Goal: Task Accomplishment & Management: Manage account settings

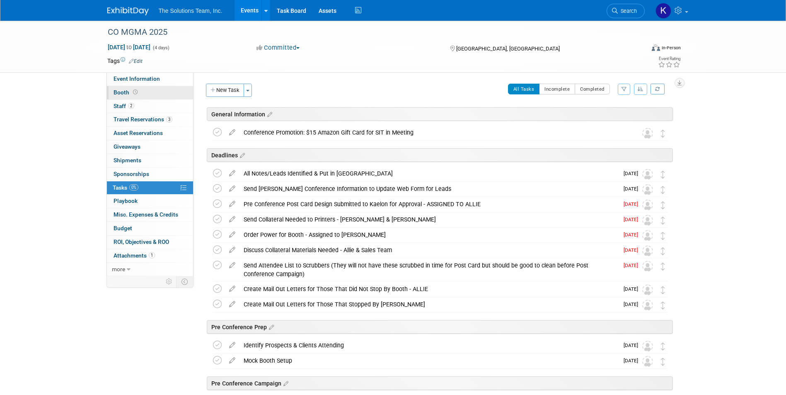
click at [141, 94] on link "Booth" at bounding box center [150, 92] width 86 height 13
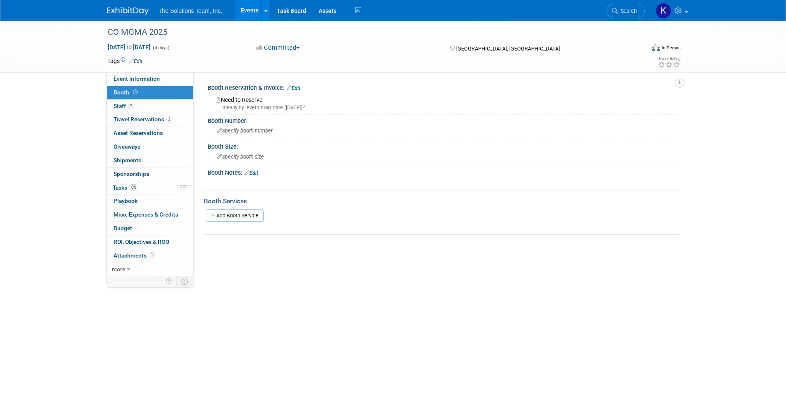
click at [254, 174] on link "Edit" at bounding box center [252, 173] width 14 height 6
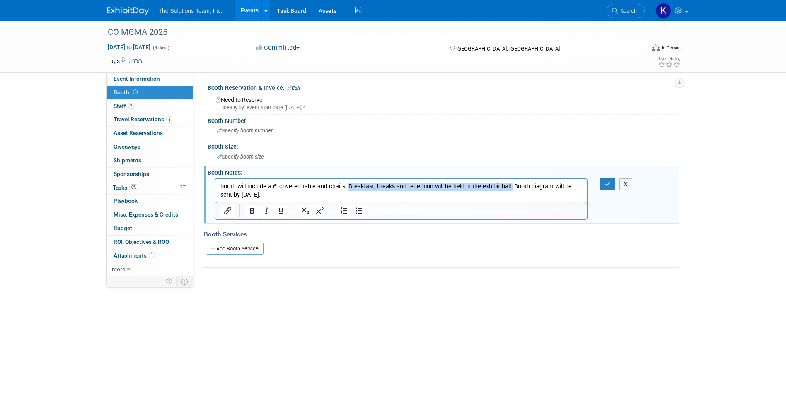
drag, startPoint x: 507, startPoint y: 186, endPoint x: 346, endPoint y: 187, distance: 160.4
click at [346, 187] on p "booth will include a 6' covered table and chairs. Breakfast, breaks and recepti…" at bounding box center [401, 190] width 362 height 17
click at [224, 185] on p "booth will include a 6' covered table and chairs. Booth diagram will be sent by…" at bounding box center [401, 186] width 362 height 8
click at [324, 188] on p "Booth will include a 6' covered table and chairs. Booth diagram will be sent by…" at bounding box center [401, 186] width 362 height 8
drag, startPoint x: 333, startPoint y: 189, endPoint x: 354, endPoint y: 181, distance: 22.9
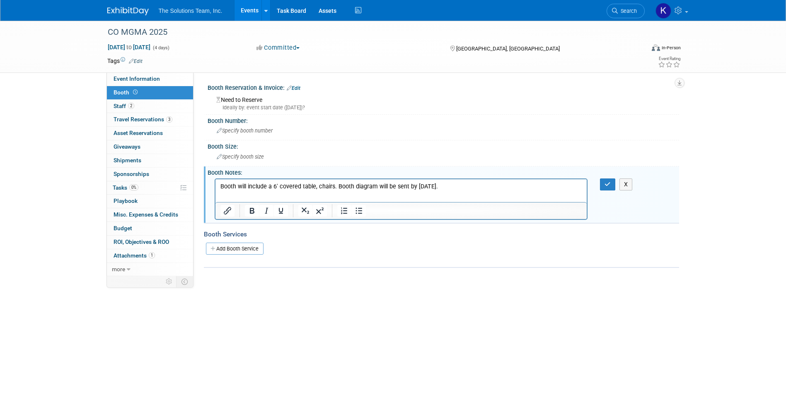
click at [336, 188] on p "Booth will include a 6' covered table, chairs. Booth diagram will be sent by Se…" at bounding box center [401, 186] width 362 height 8
click at [339, 191] on html "Booth will include a 6' covered table, chairs. Booth diagram will be sent by Se…" at bounding box center [401, 185] width 372 height 12
click at [332, 186] on p "Booth will include a 6' covered table, chairs. Booth diagram will be sent by Se…" at bounding box center [401, 186] width 362 height 8
click at [507, 191] on html "Booth will include a 6' covered table, chairs and electrical. Booth diagram wil…" at bounding box center [401, 185] width 372 height 12
click at [613, 188] on button "button" at bounding box center [607, 185] width 15 height 12
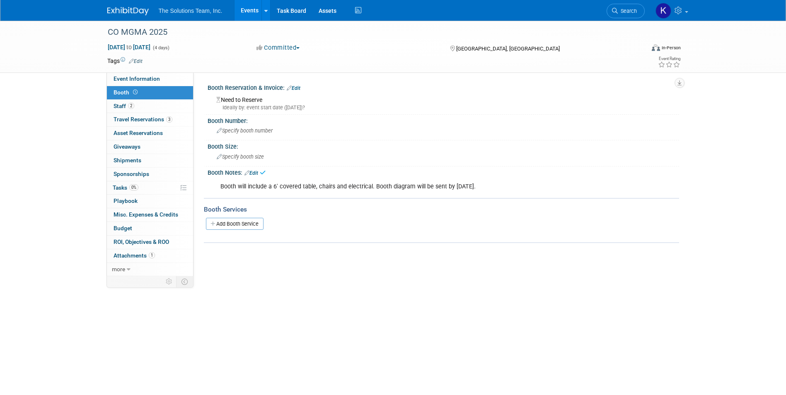
click at [298, 86] on link "Edit" at bounding box center [294, 88] width 14 height 6
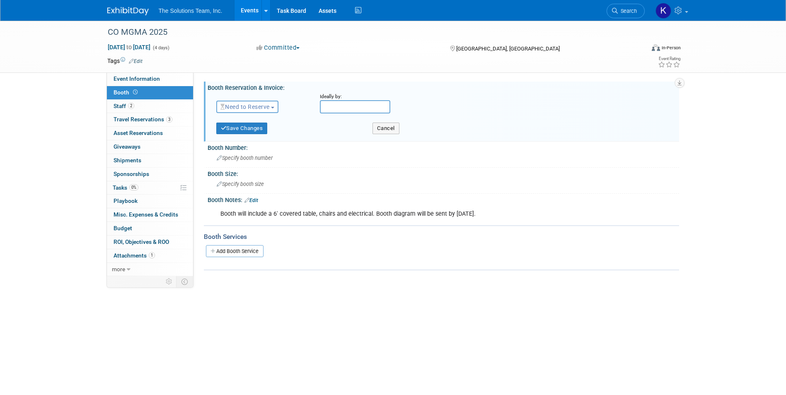
click at [270, 104] on span "Need to Reserve" at bounding box center [244, 107] width 49 height 7
click at [263, 136] on link "Reserved" at bounding box center [261, 133] width 89 height 12
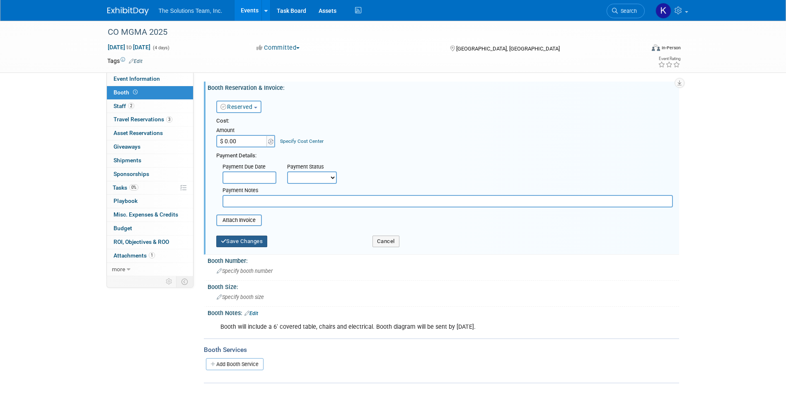
click at [259, 240] on button "Save Changes" at bounding box center [241, 242] width 51 height 12
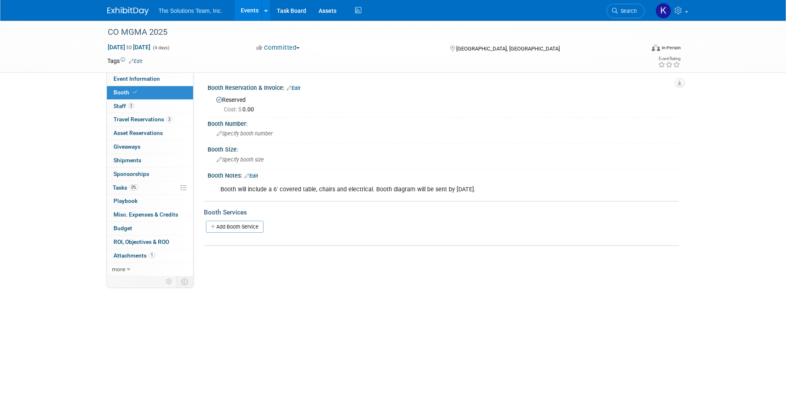
click at [375, 189] on div "Booth will include a 6' covered table, chairs and electrical. Booth diagram wil…" at bounding box center [401, 190] width 373 height 17
click at [253, 178] on link "Edit" at bounding box center [252, 176] width 14 height 6
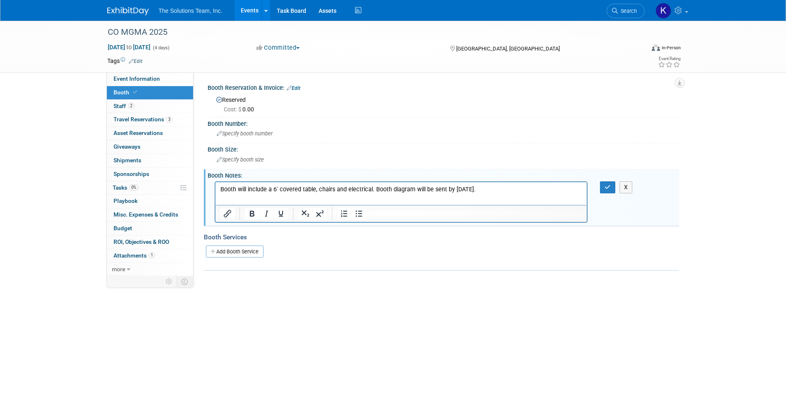
drag, startPoint x: 494, startPoint y: 189, endPoint x: 373, endPoint y: 191, distance: 120.2
click at [373, 191] on p "Booth will include a 6' covered table, chairs and electrical. Booth diagram wil…" at bounding box center [401, 189] width 362 height 8
click at [277, 213] on icon "Underline" at bounding box center [281, 214] width 10 height 10
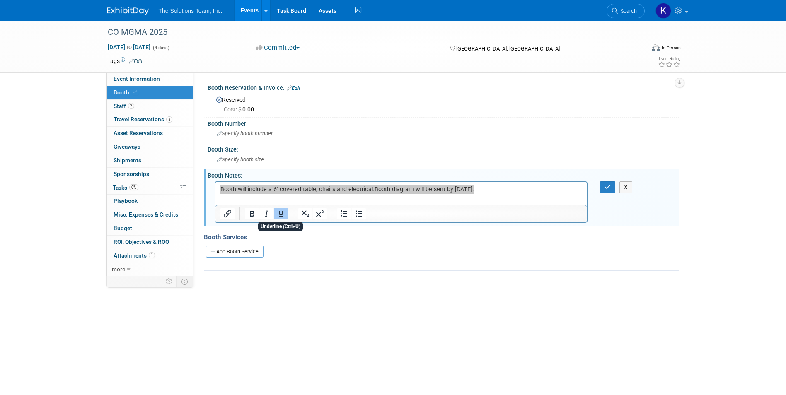
click at [460, 103] on div "Reserved Cost: $ 0.00" at bounding box center [443, 104] width 459 height 20
click at [610, 187] on icon "button" at bounding box center [608, 187] width 6 height 6
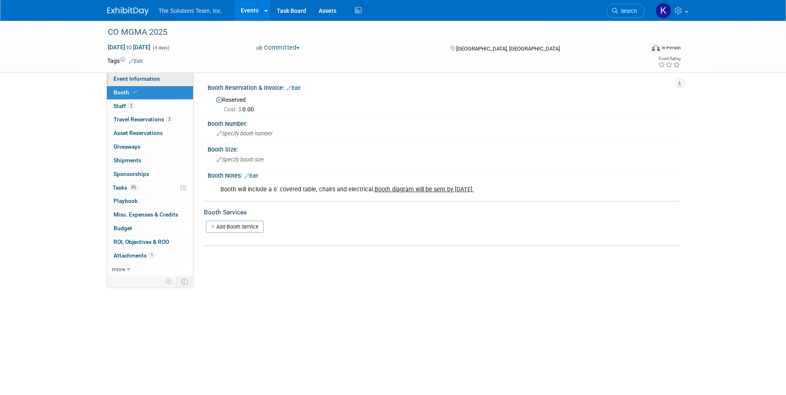
click at [157, 79] on span "Event Information" at bounding box center [137, 78] width 46 height 7
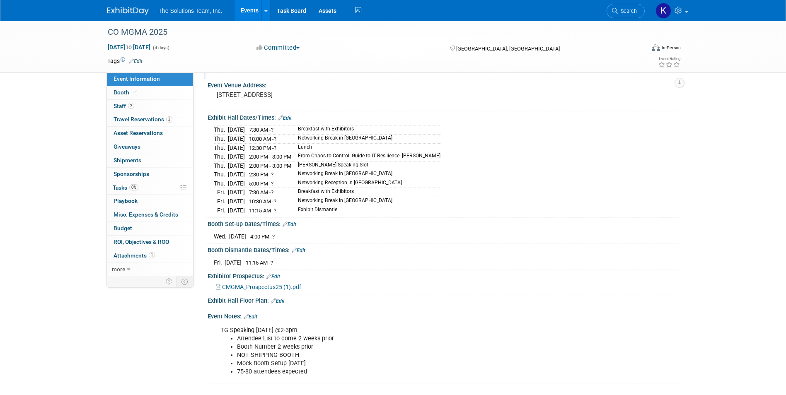
scroll to position [55, 0]
click at [255, 313] on link "Edit" at bounding box center [251, 315] width 14 height 6
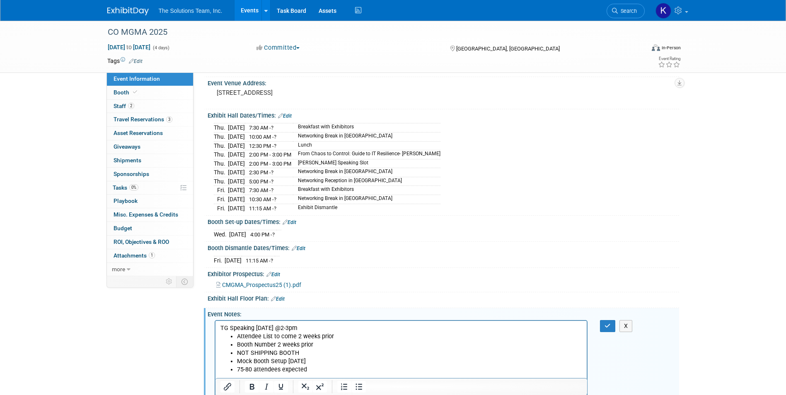
scroll to position [0, 0]
drag, startPoint x: 503, startPoint y: 329, endPoint x: 217, endPoint y: 328, distance: 286.4
click at [217, 328] on html "The preliminary attendee list will be sent on September 10. An updated list wil…" at bounding box center [401, 352] width 372 height 62
drag, startPoint x: 33, startPoint y: 4, endPoint x: 281, endPoint y: 385, distance: 454.6
click at [281, 385] on icon "Underline" at bounding box center [281, 387] width 10 height 10
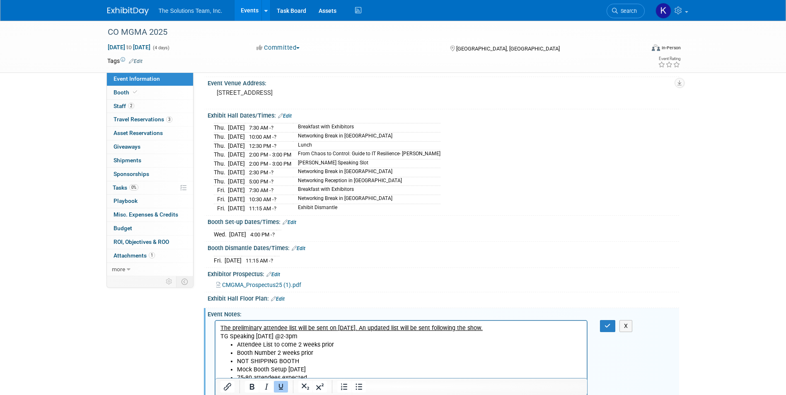
click at [521, 326] on p "The preliminary attendee list will be sent on September 10. An updated list wil…" at bounding box center [401, 328] width 362 height 8
click at [509, 327] on p "The preliminary attendee list will be sent on September 10. An updated list wil…" at bounding box center [401, 328] width 362 height 8
click at [613, 325] on button "button" at bounding box center [607, 326] width 15 height 12
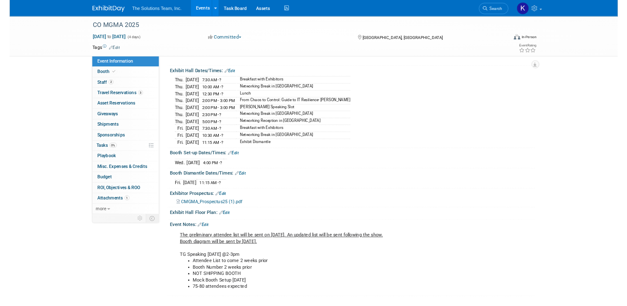
scroll to position [78, 0]
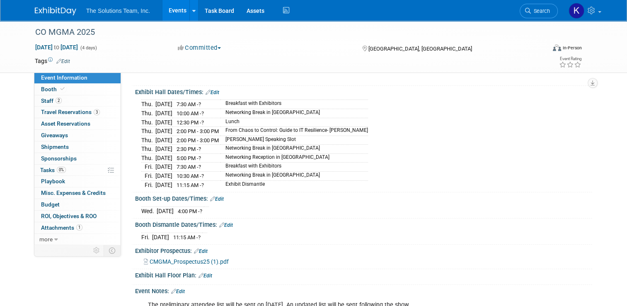
click at [56, 9] on img at bounding box center [55, 11] width 41 height 8
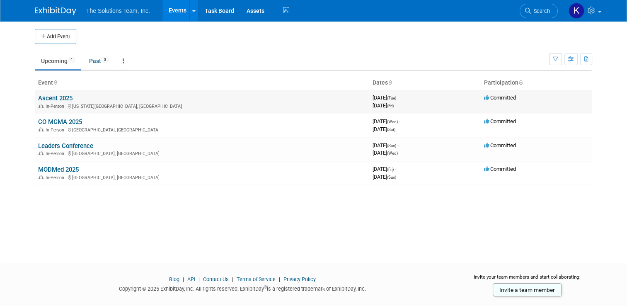
click at [57, 96] on link "Ascent 2025" at bounding box center [55, 97] width 34 height 7
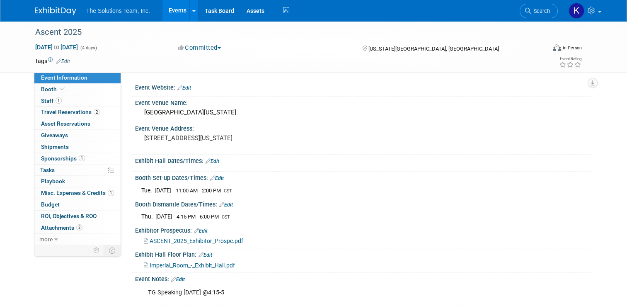
scroll to position [86, 0]
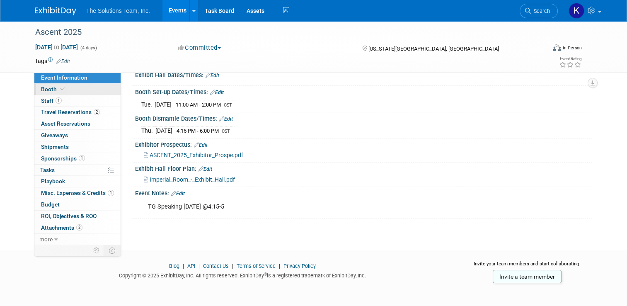
click at [59, 89] on span at bounding box center [62, 89] width 7 height 6
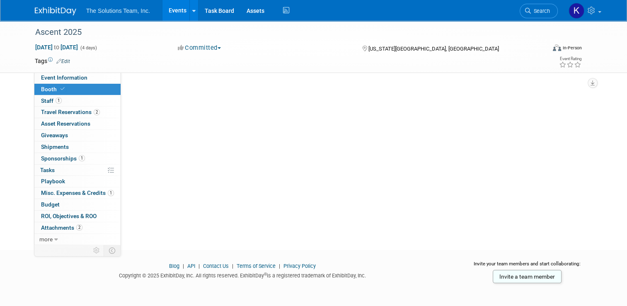
scroll to position [0, 0]
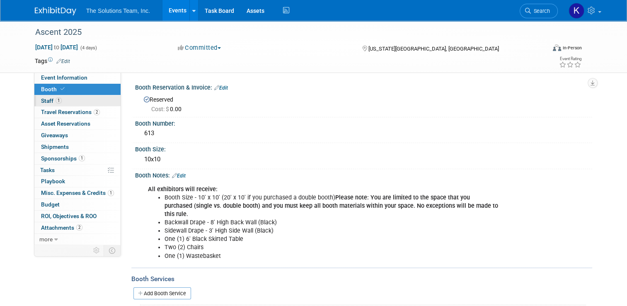
click at [65, 104] on link "1 Staff 1" at bounding box center [77, 100] width 86 height 11
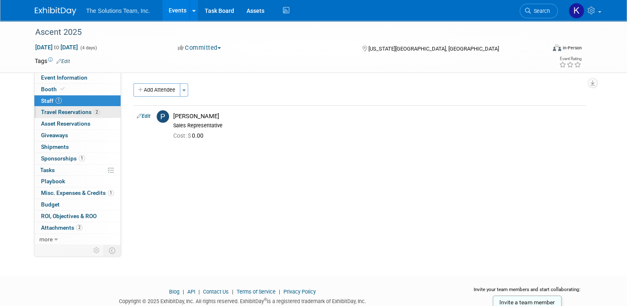
click at [65, 107] on link "2 Travel Reservations 2" at bounding box center [77, 112] width 86 height 11
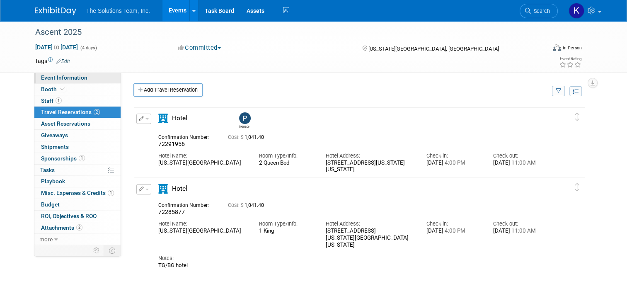
click at [58, 79] on span "Event Information" at bounding box center [64, 77] width 46 height 7
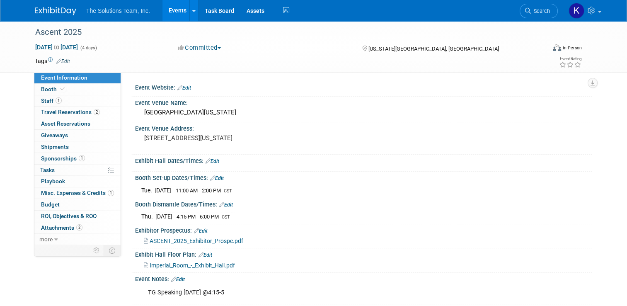
scroll to position [81, 0]
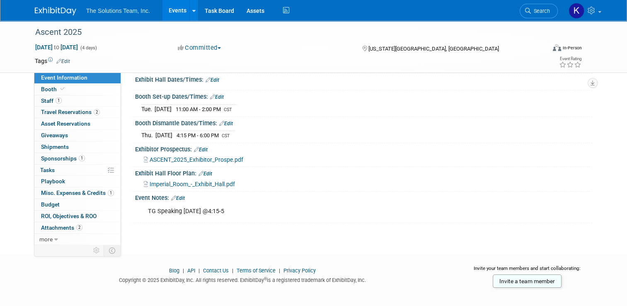
click at [200, 185] on span "Imperial_Room_-_Exhibit_Hall.pdf" at bounding box center [192, 184] width 85 height 7
click at [73, 90] on link "Booth" at bounding box center [77, 89] width 86 height 11
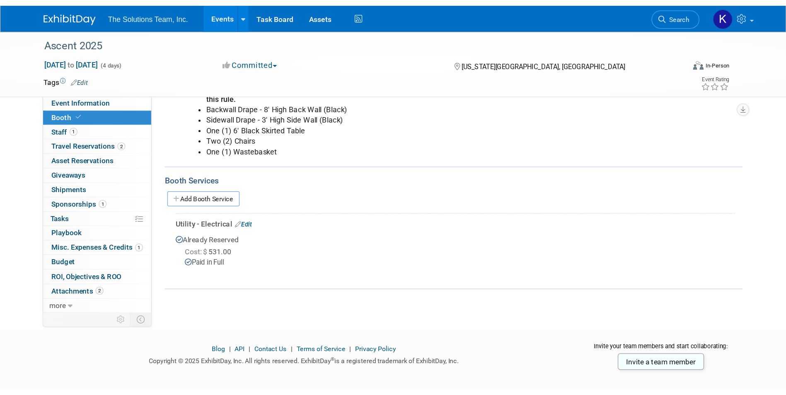
scroll to position [0, 0]
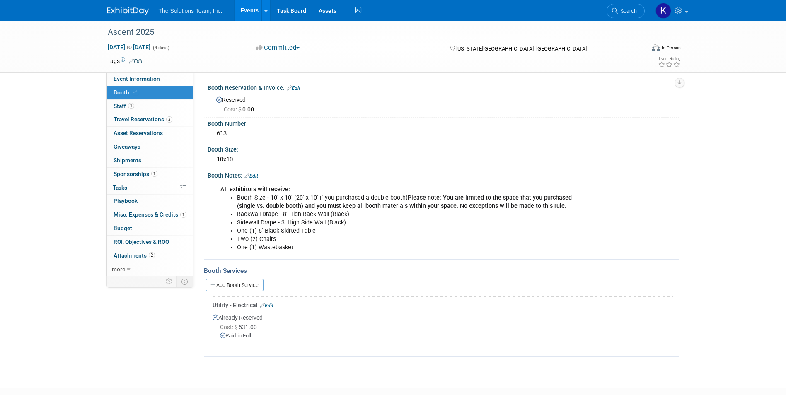
click at [99, 305] on div "Ascent 2025 Sep 9, 2025 to Sep 12, 2025 (4 days) Sep 9, 2025 to Sep 12, 2025 Co…" at bounding box center [393, 197] width 786 height 353
click at [153, 79] on span "Event Information" at bounding box center [137, 78] width 46 height 7
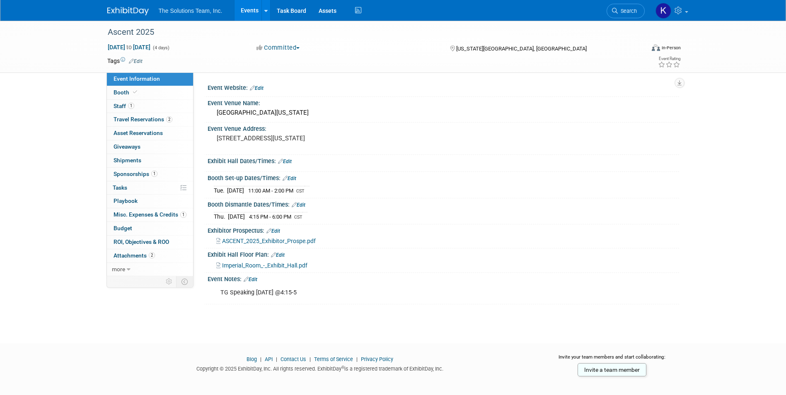
click at [300, 242] on span "ASCENT_2025_Exhibitor_Prospe.pdf" at bounding box center [269, 241] width 94 height 7
click at [269, 242] on span "ASCENT_2025_Exhibitor_Prospe.pdf" at bounding box center [269, 241] width 94 height 7
click at [138, 120] on span "Travel Reservations 2" at bounding box center [143, 119] width 59 height 7
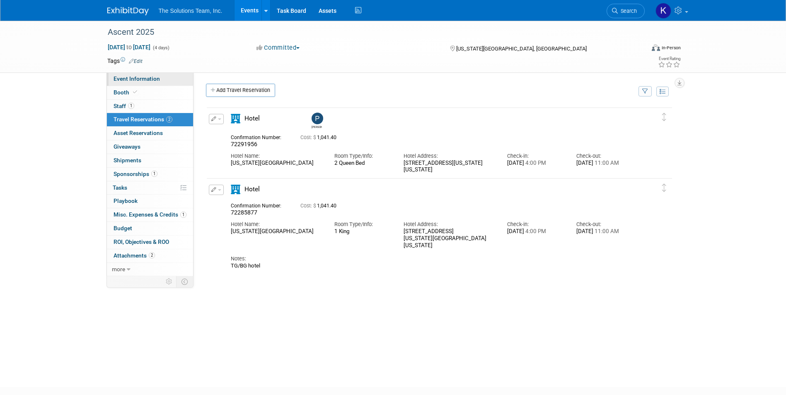
click at [126, 84] on link "Event Information" at bounding box center [150, 79] width 86 height 13
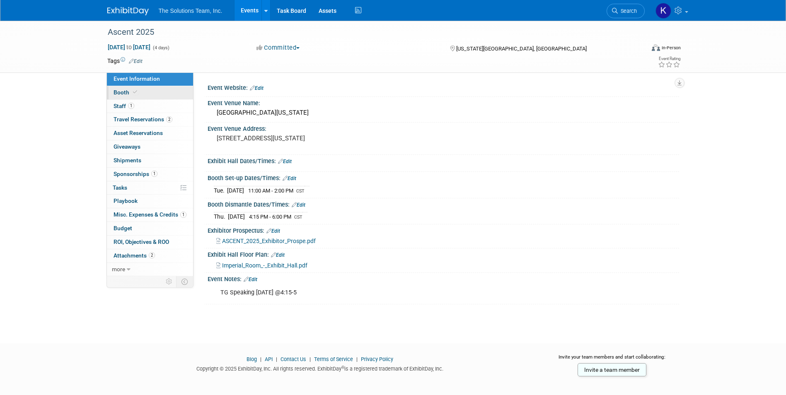
click at [157, 91] on link "Booth" at bounding box center [150, 92] width 86 height 13
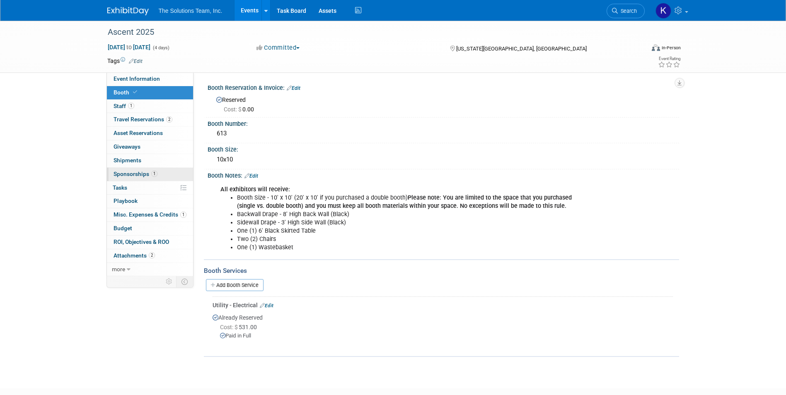
click at [141, 172] on span "Sponsorships 1" at bounding box center [136, 174] width 44 height 7
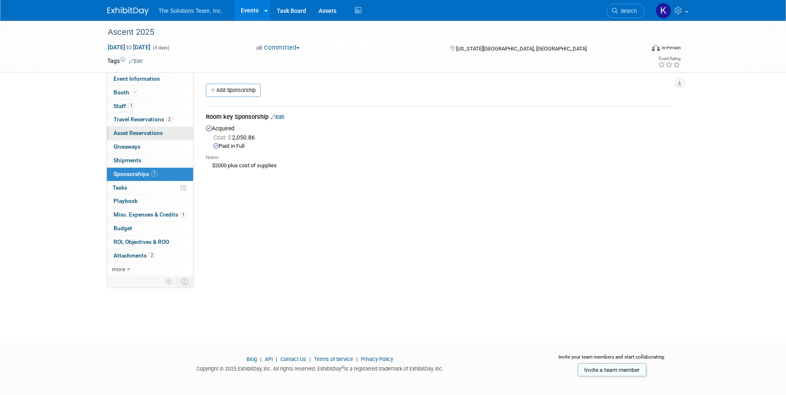
click at [143, 133] on span "Asset Reservations 0" at bounding box center [138, 133] width 49 height 7
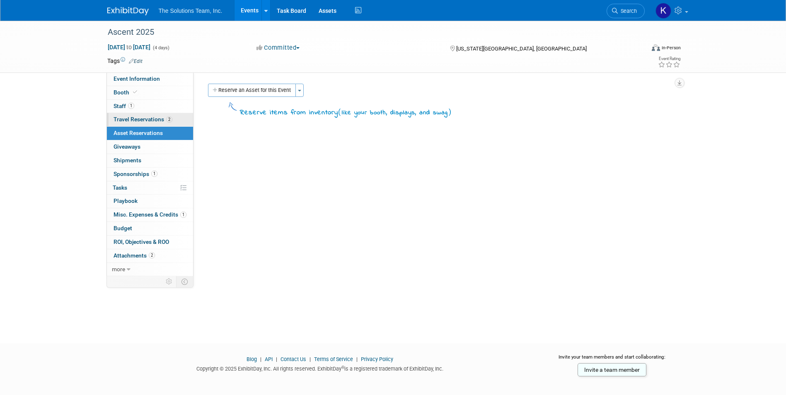
click at [148, 118] on span "Travel Reservations 2" at bounding box center [143, 119] width 59 height 7
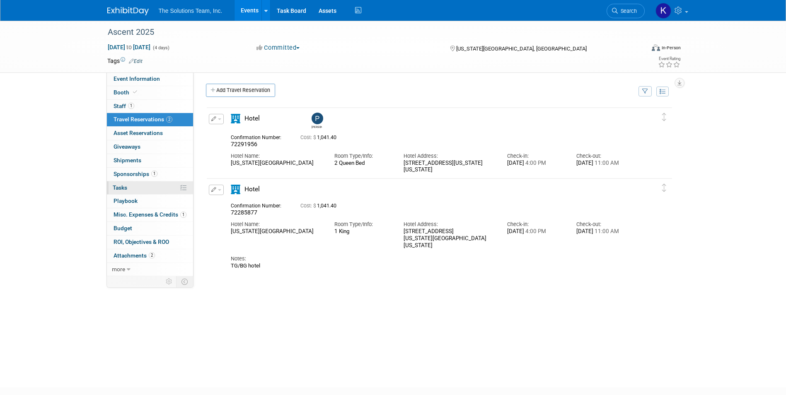
click at [150, 184] on link "0% Tasks 0%" at bounding box center [150, 188] width 86 height 13
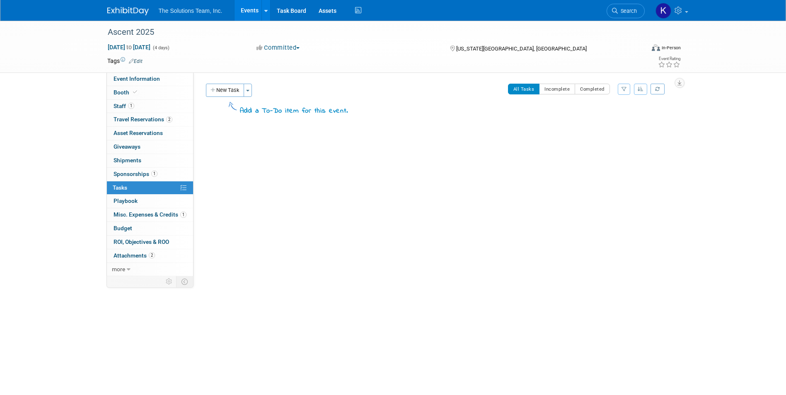
click at [138, 8] on img at bounding box center [127, 11] width 41 height 8
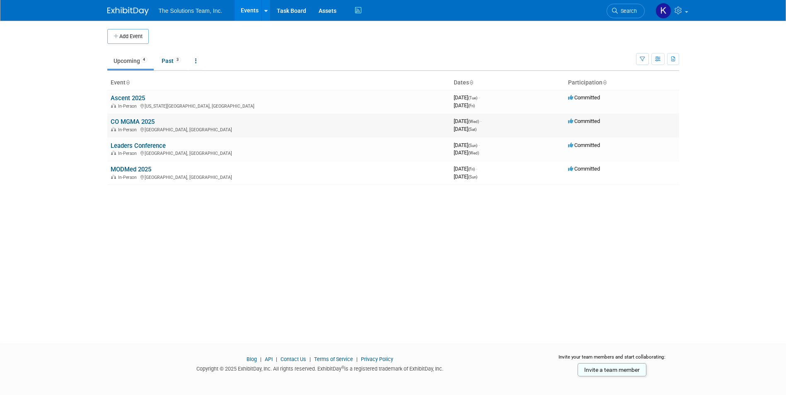
click at [135, 122] on link "CO MGMA 2025" at bounding box center [133, 121] width 44 height 7
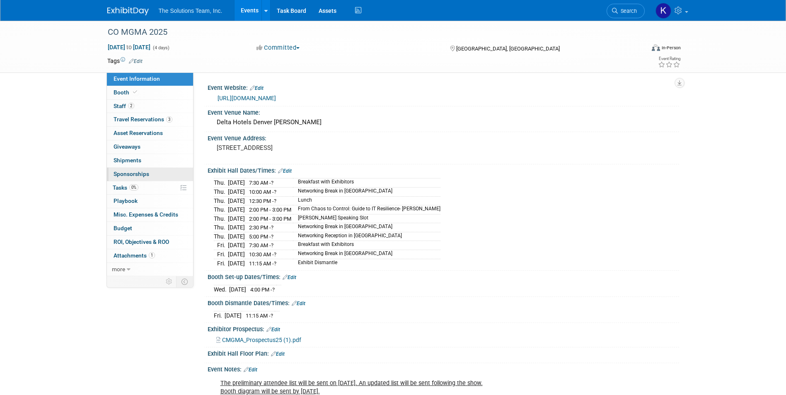
click at [139, 176] on span "Sponsorships 0" at bounding box center [132, 174] width 36 height 7
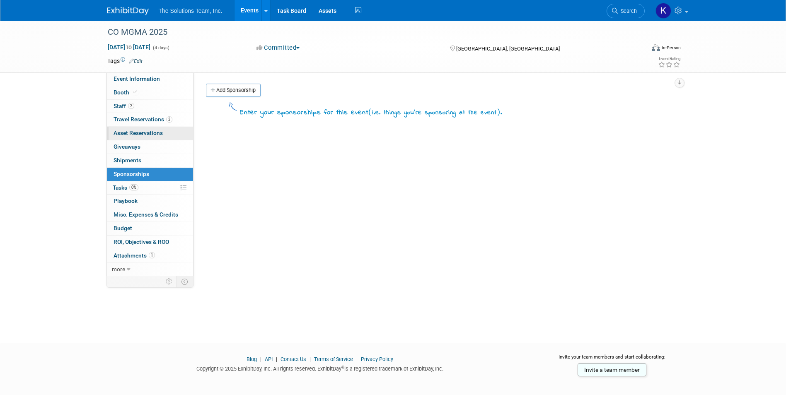
click at [150, 136] on span "Asset Reservations 0" at bounding box center [138, 133] width 49 height 7
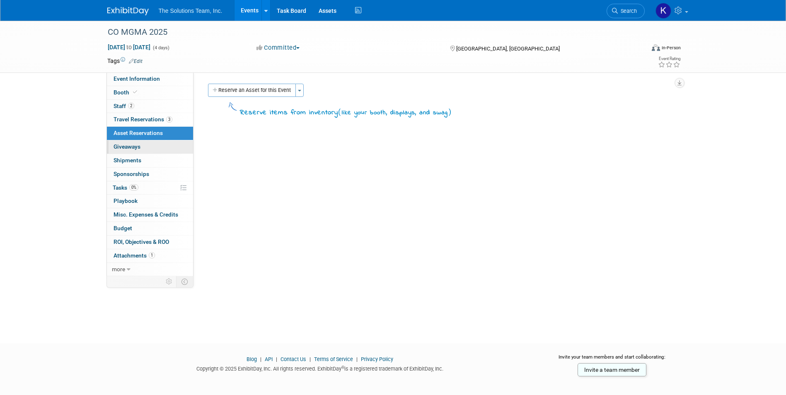
click at [146, 146] on link "0 Giveaways 0" at bounding box center [150, 146] width 86 height 13
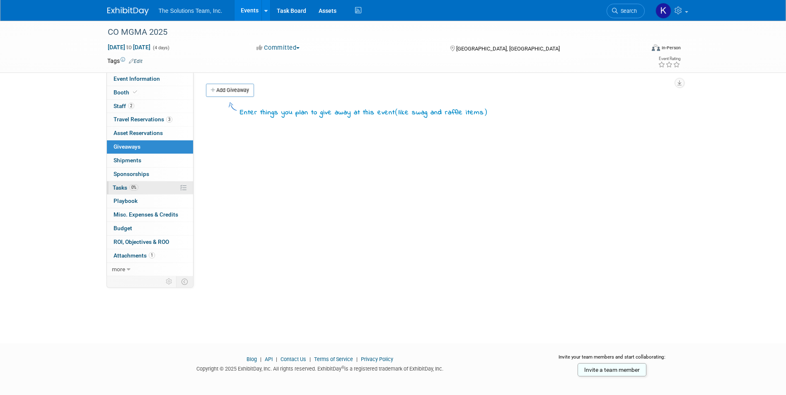
click at [141, 190] on link "0% Tasks 0%" at bounding box center [150, 188] width 86 height 13
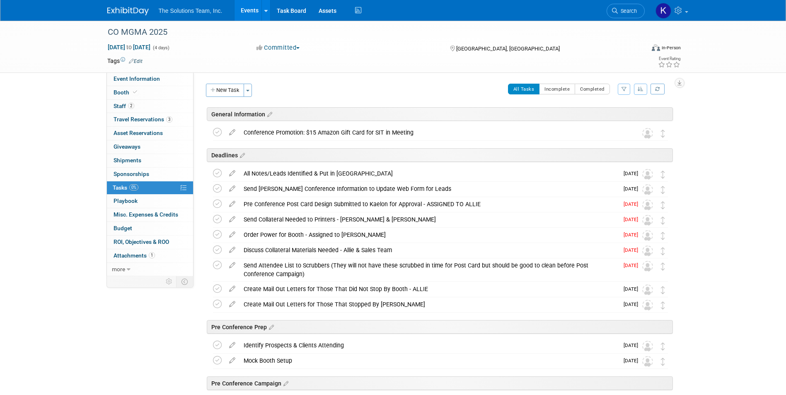
click at [121, 17] on div "The Solutions Team, Inc. Events Add Event Bulk Upload Events Shareable Event Bo…" at bounding box center [393, 10] width 572 height 21
click at [128, 8] on img at bounding box center [127, 11] width 41 height 8
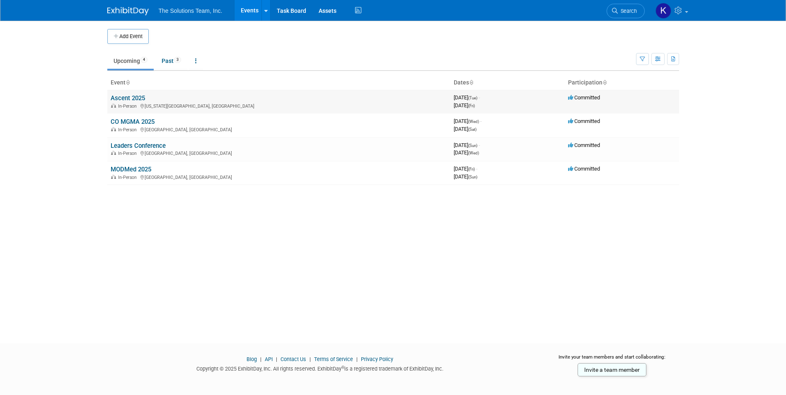
click at [130, 96] on link "Ascent 2025" at bounding box center [128, 97] width 34 height 7
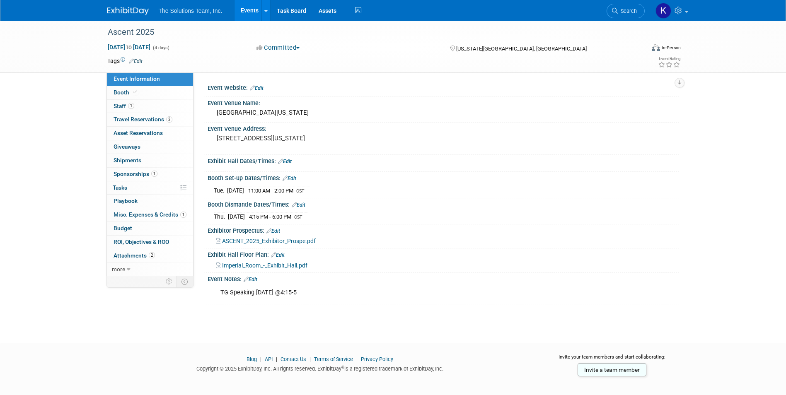
click at [123, 9] on img at bounding box center [127, 11] width 41 height 8
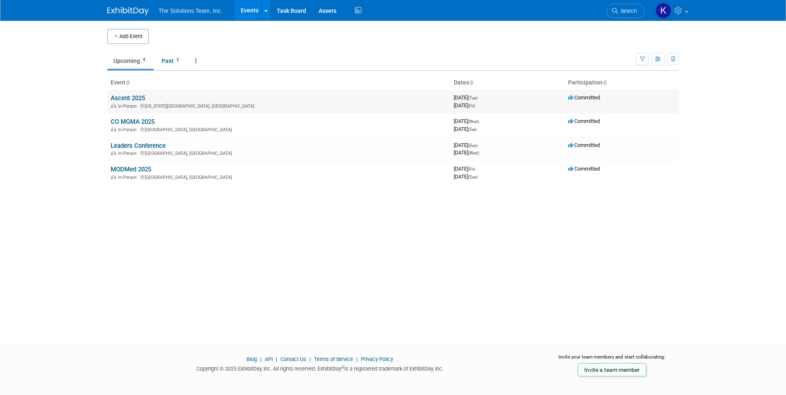
click at [128, 97] on link "Ascent 2025" at bounding box center [128, 97] width 34 height 7
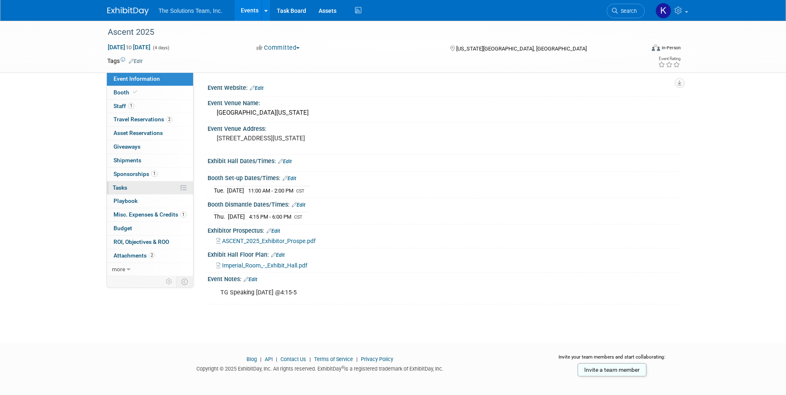
click at [137, 190] on link "0% Tasks 0%" at bounding box center [150, 188] width 86 height 13
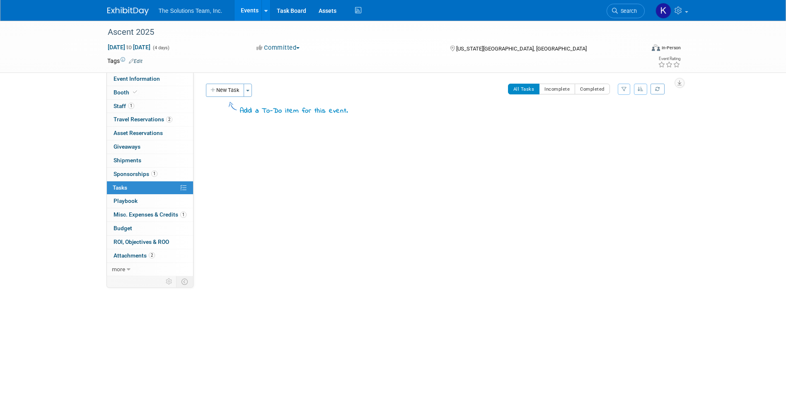
click at [126, 10] on img at bounding box center [127, 11] width 41 height 8
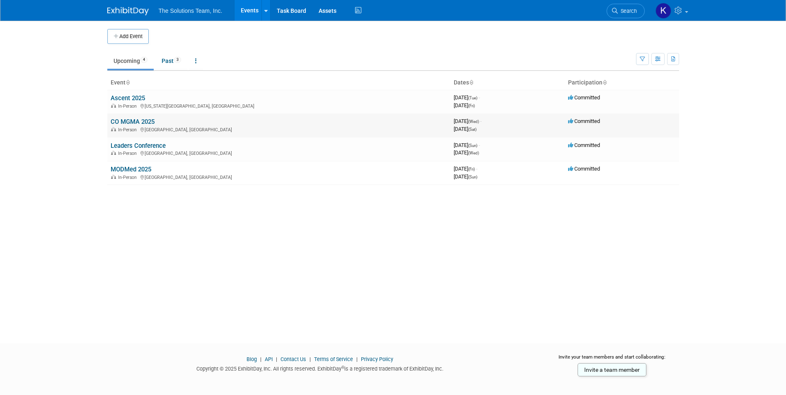
click at [131, 119] on link "CO MGMA 2025" at bounding box center [133, 121] width 44 height 7
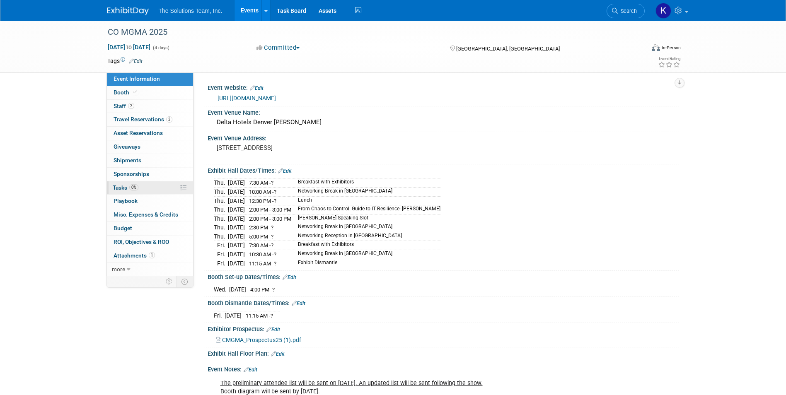
click at [135, 186] on span "0%" at bounding box center [133, 187] width 9 height 6
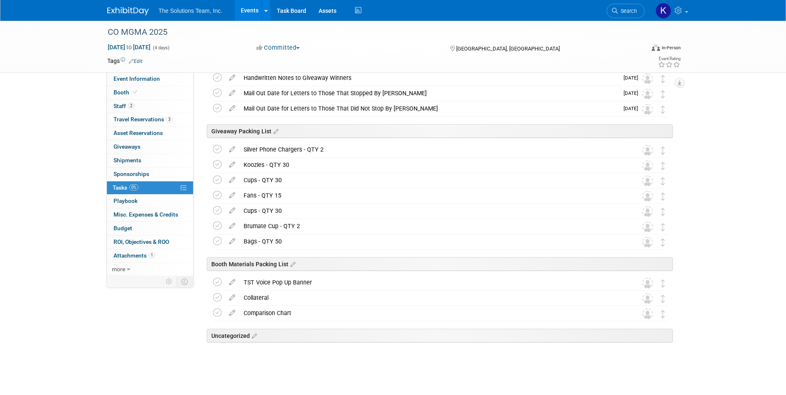
scroll to position [552, 0]
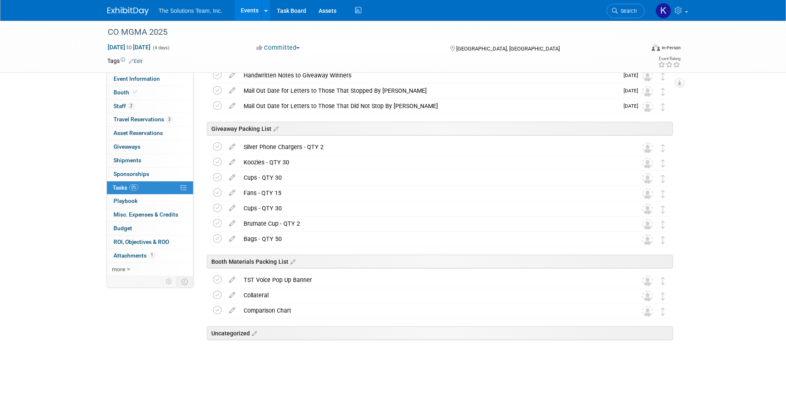
click at [140, 7] on img at bounding box center [127, 11] width 41 height 8
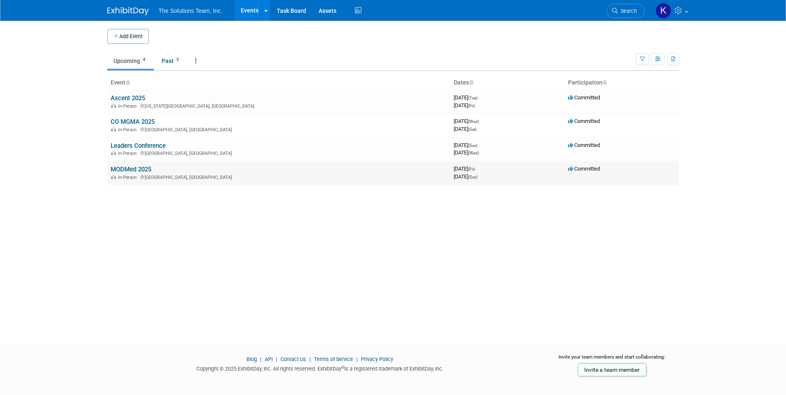
click at [141, 169] on link "MODMed 2025" at bounding box center [131, 169] width 41 height 7
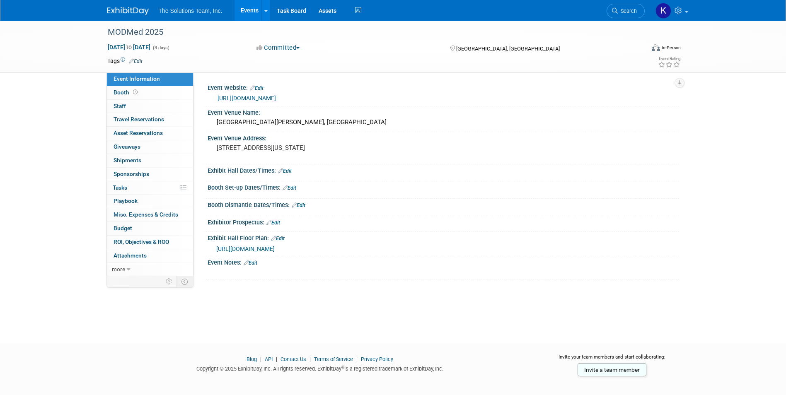
click at [276, 95] on link "https://www.modmed.com/event/momentum/" at bounding box center [247, 98] width 58 height 7
click at [132, 5] on link at bounding box center [132, 7] width 51 height 7
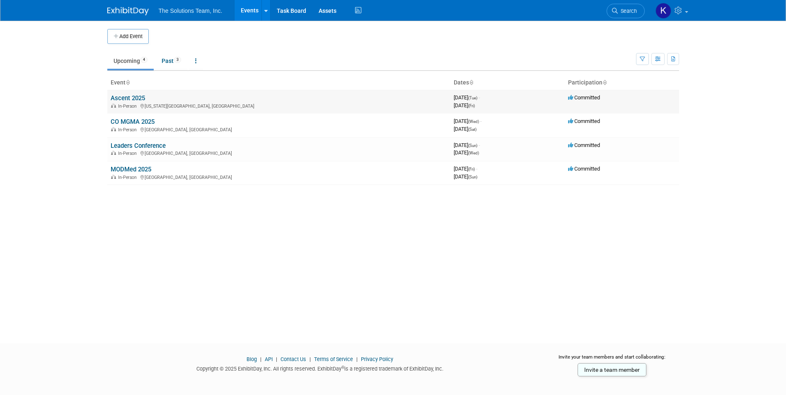
click at [121, 98] on link "Ascent 2025" at bounding box center [128, 97] width 34 height 7
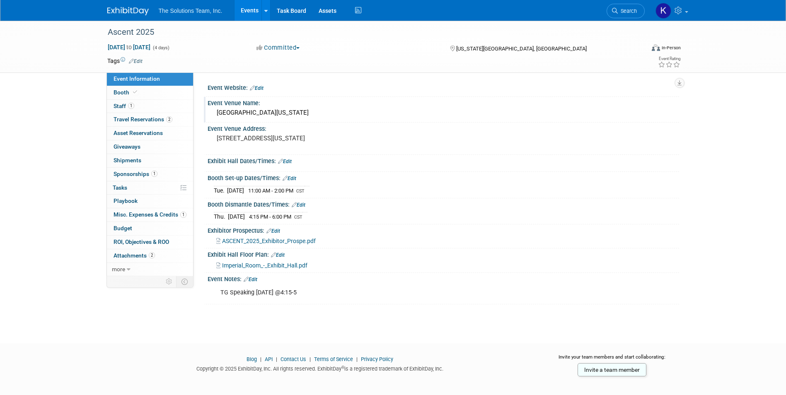
drag, startPoint x: 311, startPoint y: 115, endPoint x: 218, endPoint y: 116, distance: 93.2
click at [218, 116] on div "Marriott Kansas City Downtown" at bounding box center [443, 113] width 459 height 13
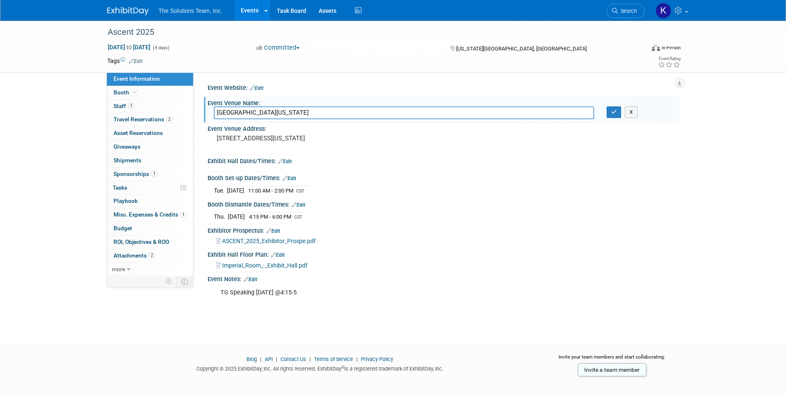
drag, startPoint x: 218, startPoint y: 116, endPoint x: 310, endPoint y: 111, distance: 92.2
click at [310, 111] on input "Marriott Kansas City Downtown" at bounding box center [404, 113] width 380 height 13
drag, startPoint x: 308, startPoint y: 111, endPoint x: 217, endPoint y: 121, distance: 91.7
click at [217, 121] on div "Event Venue Name: Marriott Kansas City Downtown Marriott Kansas City Downtown X" at bounding box center [441, 110] width 475 height 26
click at [42, 123] on div "Ascent 2025 Sep 9, 2025 to Sep 12, 2025 (4 days) Sep 9, 2025 to Sep 12, 2025 Co…" at bounding box center [393, 175] width 786 height 308
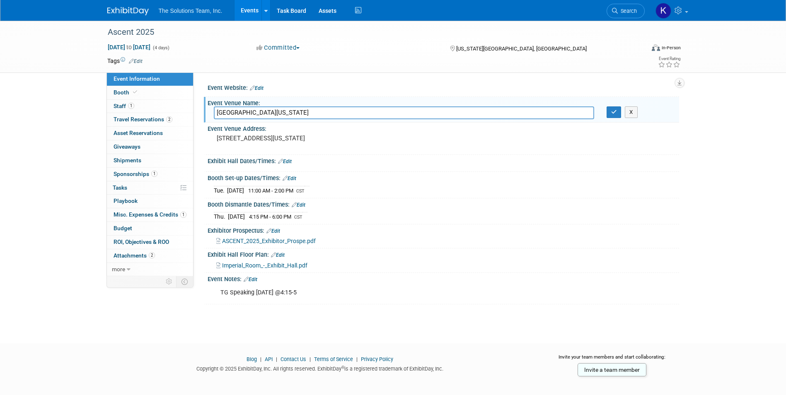
drag, startPoint x: 745, startPoint y: 133, endPoint x: 736, endPoint y: 130, distance: 9.2
click at [745, 133] on div "Ascent 2025 Sep 9, 2025 to Sep 12, 2025 (4 days) Sep 9, 2025 to Sep 12, 2025 Co…" at bounding box center [393, 175] width 786 height 308
click at [615, 113] on icon "button" at bounding box center [614, 111] width 6 height 5
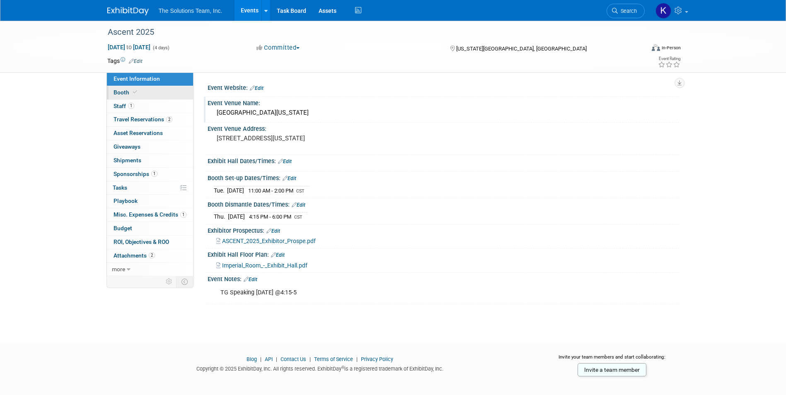
click at [153, 91] on link "Booth" at bounding box center [150, 92] width 86 height 13
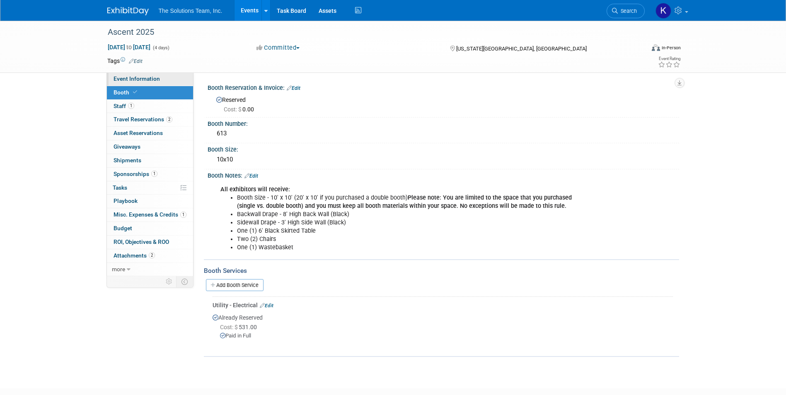
click at [145, 80] on span "Event Information" at bounding box center [137, 78] width 46 height 7
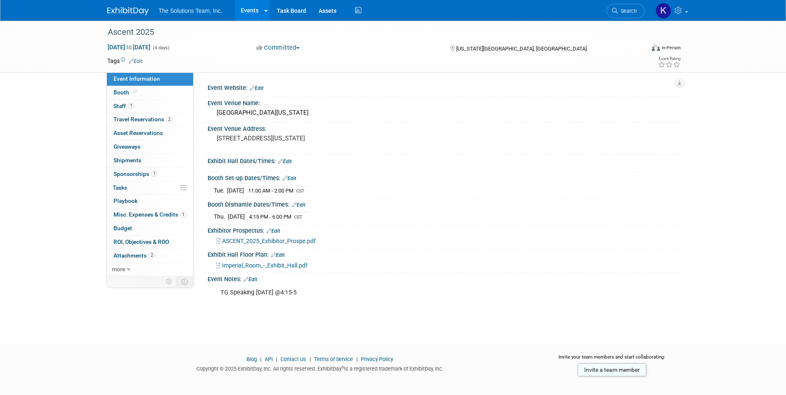
click at [133, 9] on img at bounding box center [127, 11] width 41 height 8
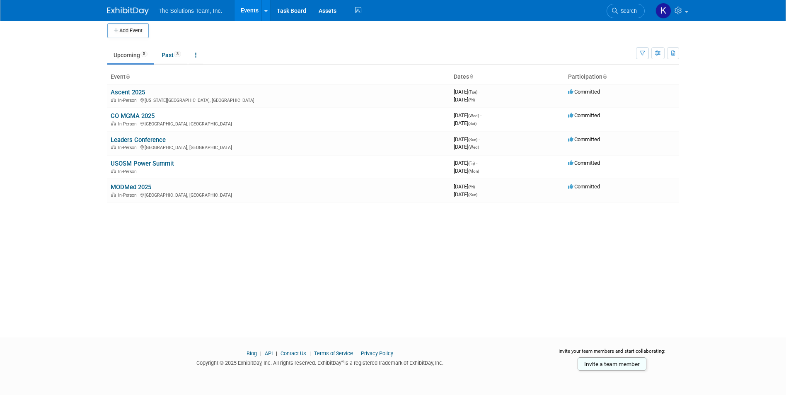
scroll to position [6, 0]
